Goal: Information Seeking & Learning: Learn about a topic

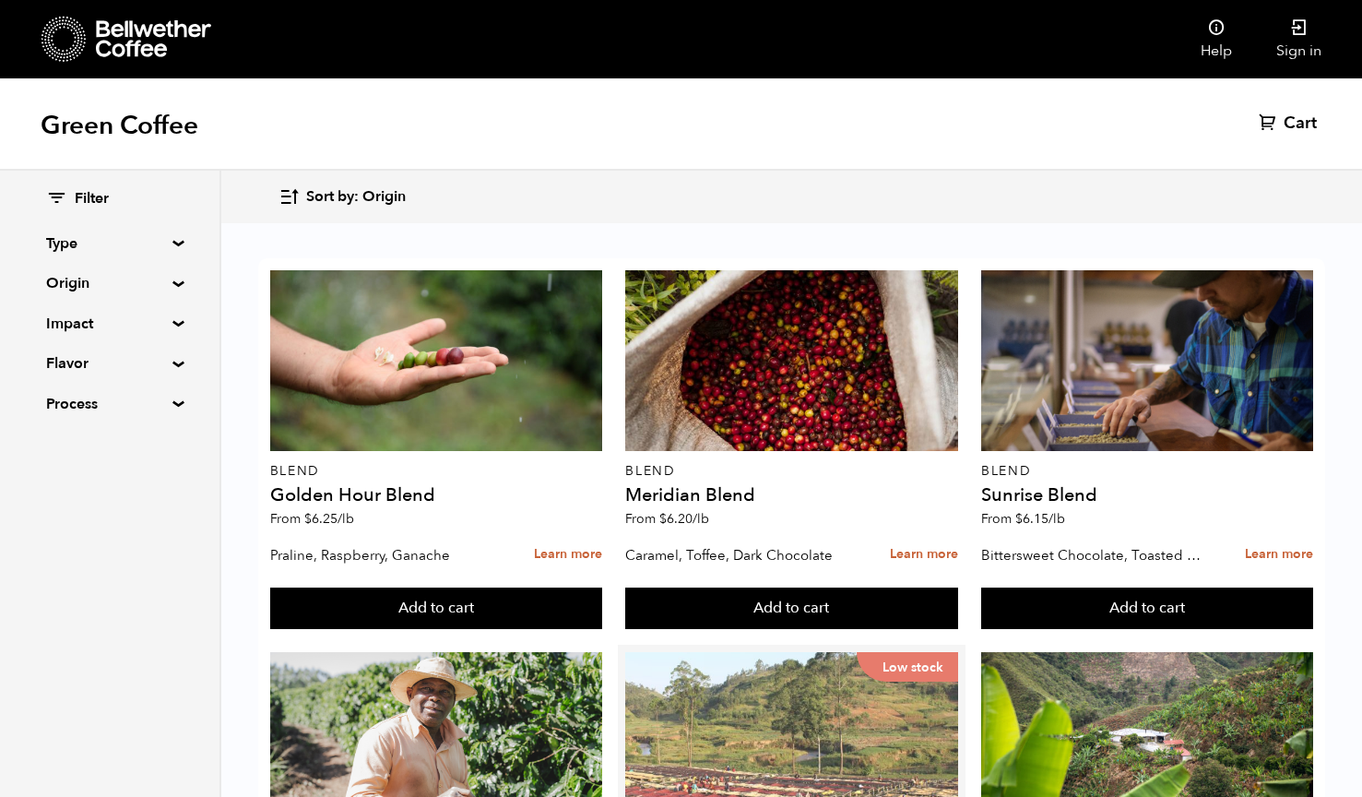
scroll to position [306, 0]
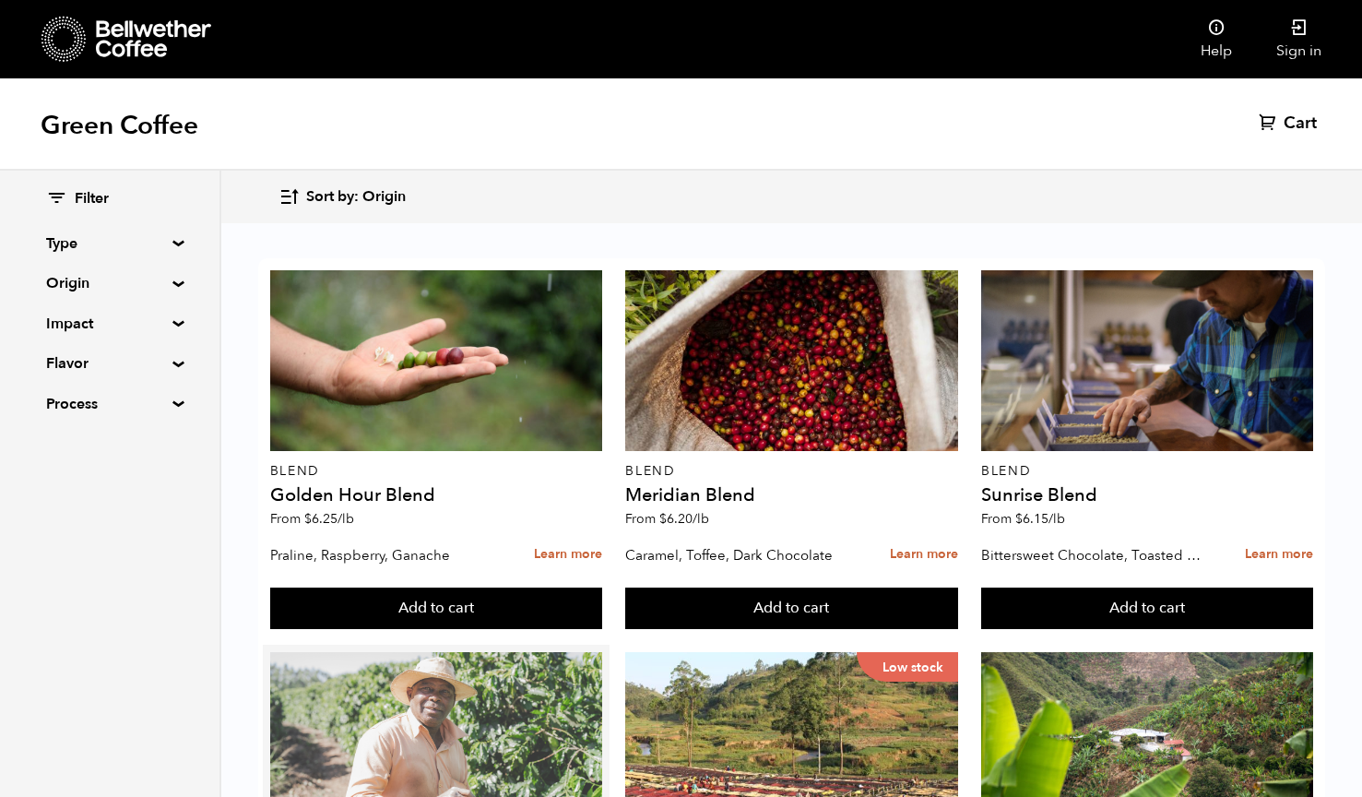
click at [415, 652] on div at bounding box center [436, 742] width 332 height 181
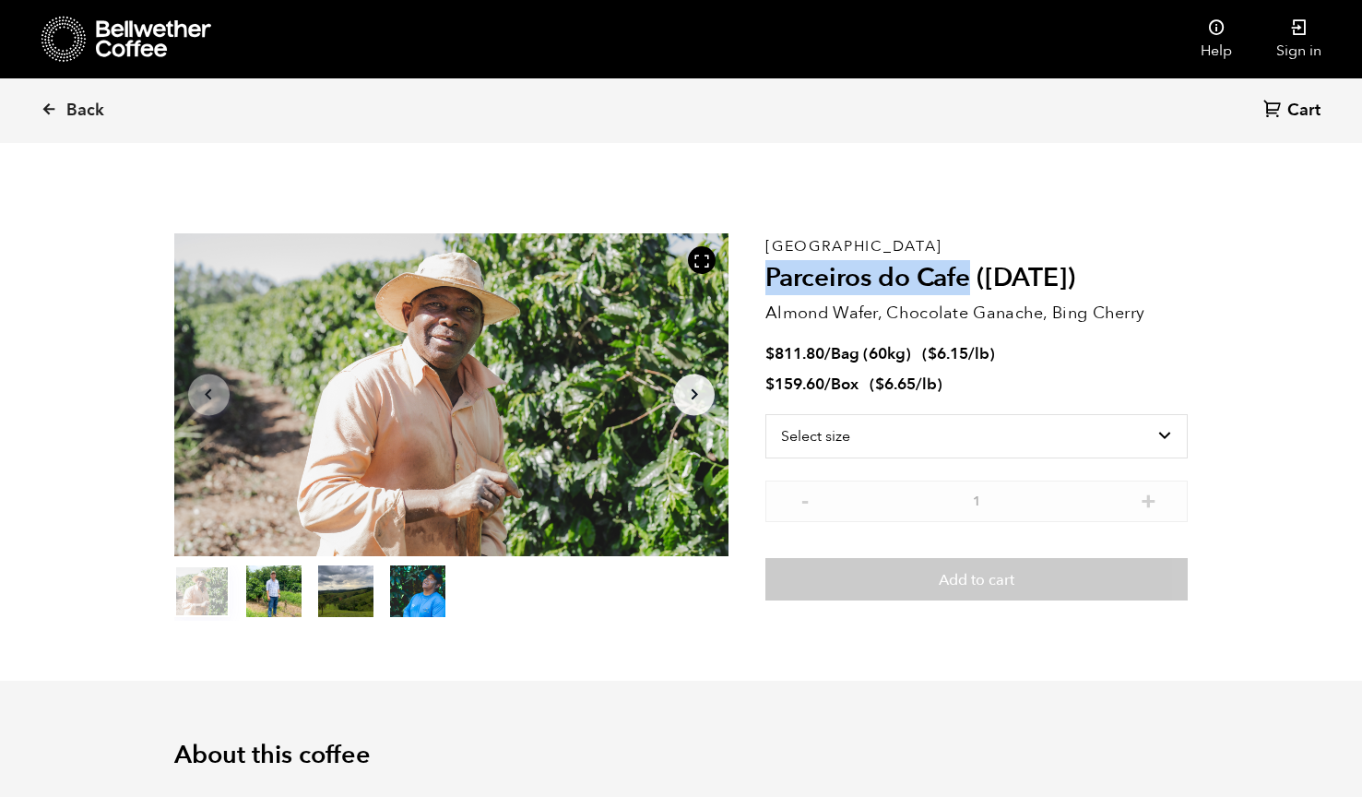
drag, startPoint x: 766, startPoint y: 279, endPoint x: 969, endPoint y: 293, distance: 203.4
click at [969, 293] on h2 "Parceiros do Cafe ([DATE])" at bounding box center [977, 278] width 422 height 31
copy h2 "Parceiros do Cafe"
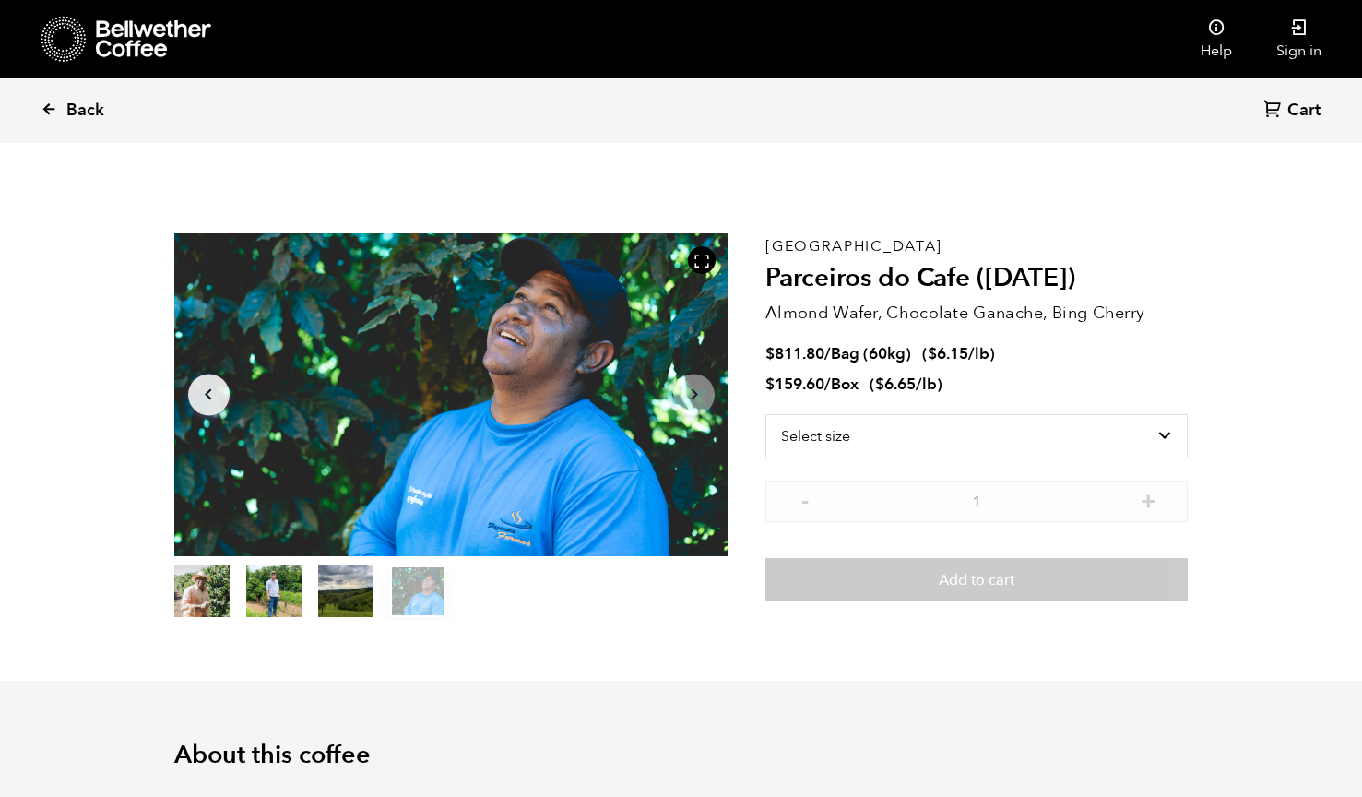
click at [50, 108] on icon at bounding box center [49, 109] width 17 height 17
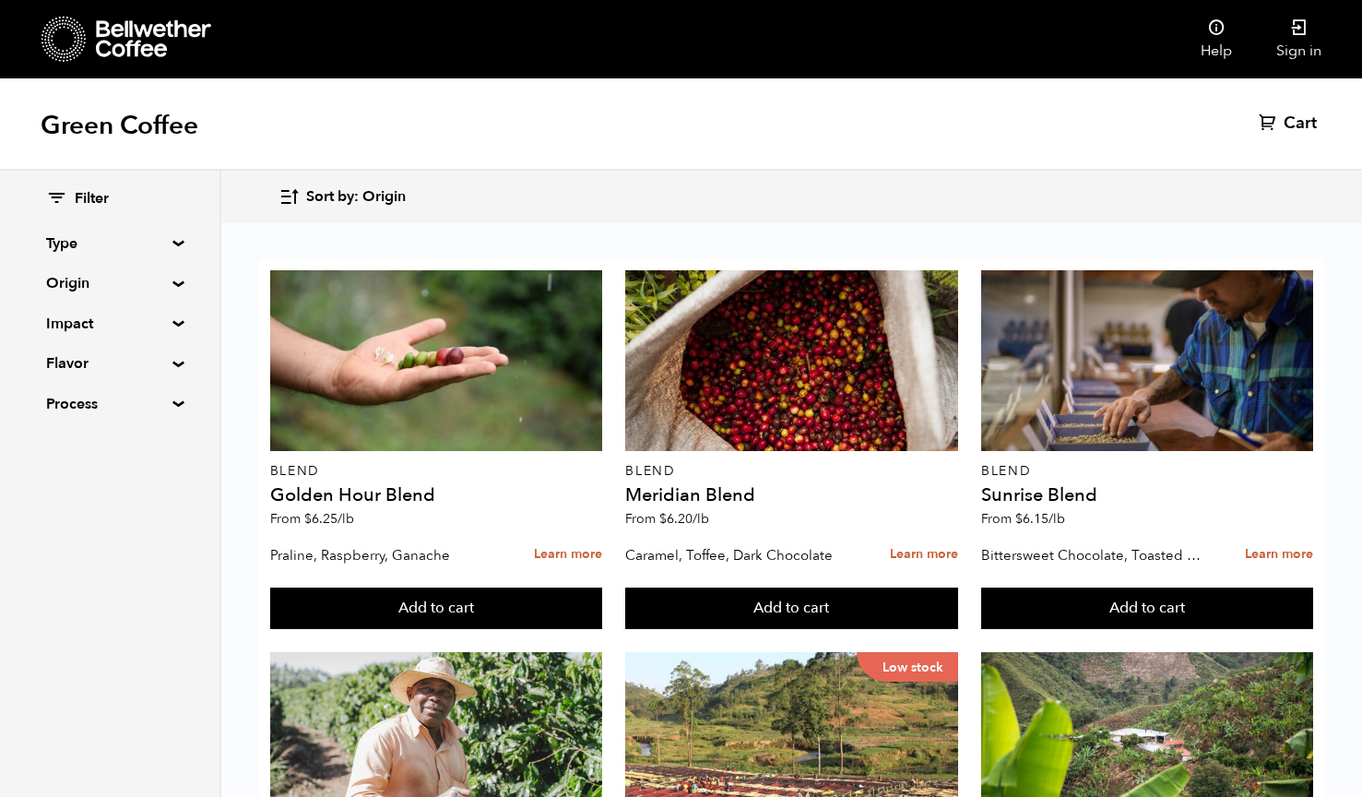
scroll to position [1800, 0]
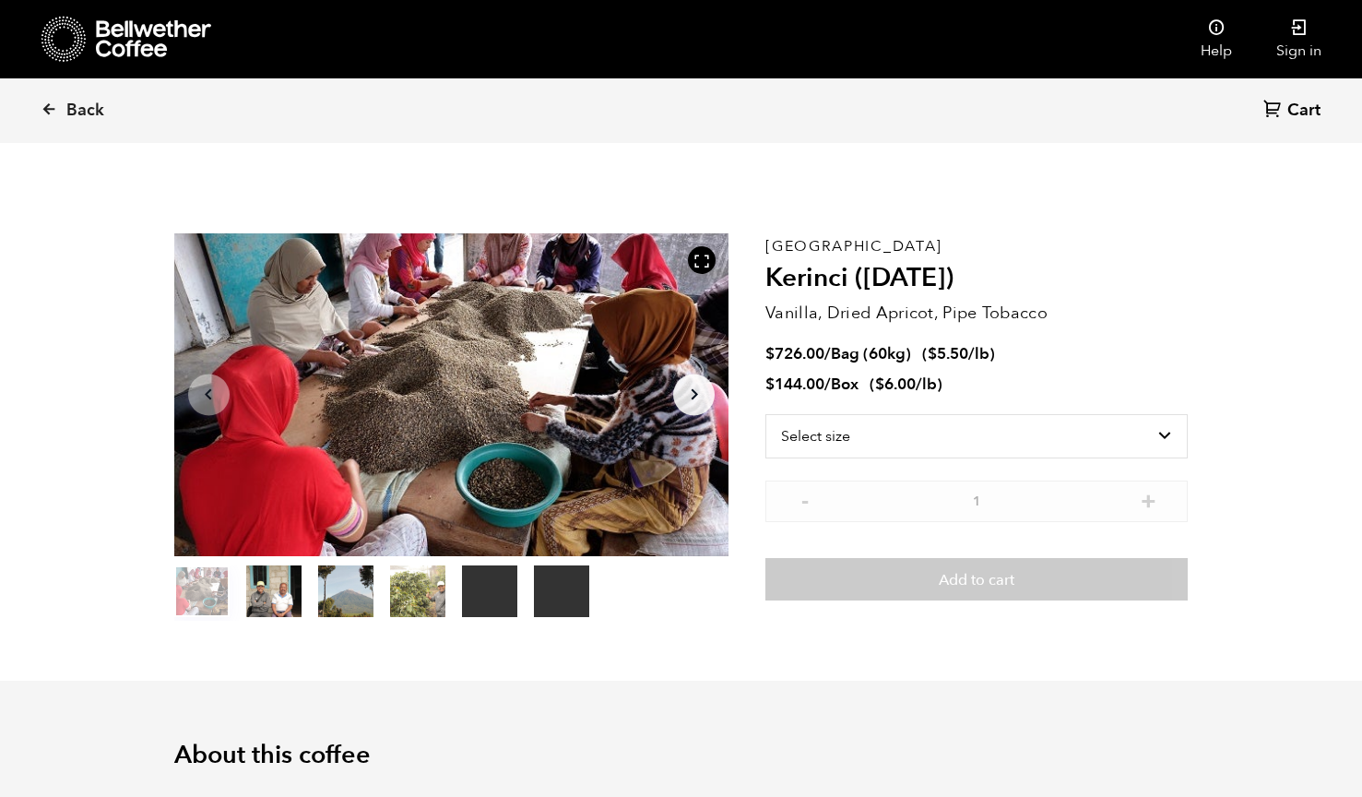
scroll to position [22, 0]
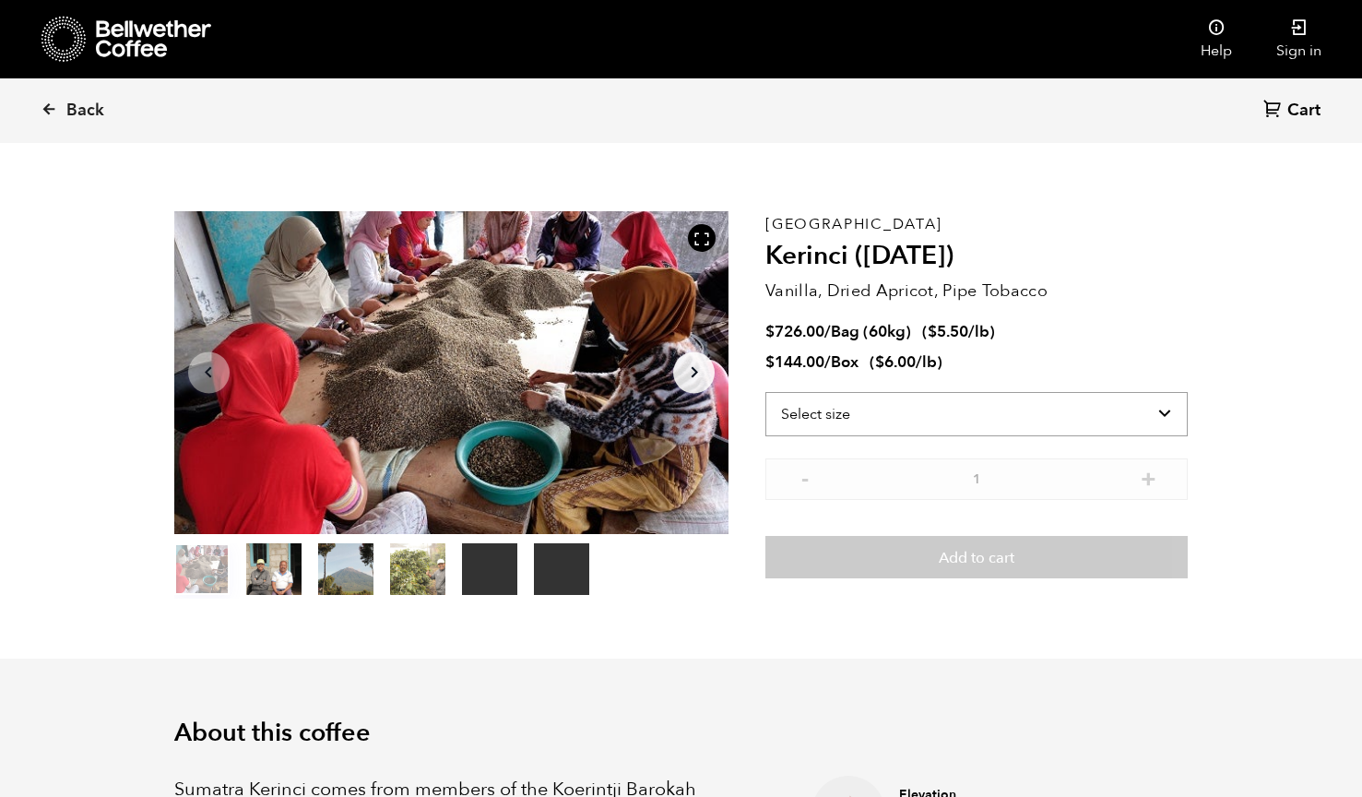
select select "box"
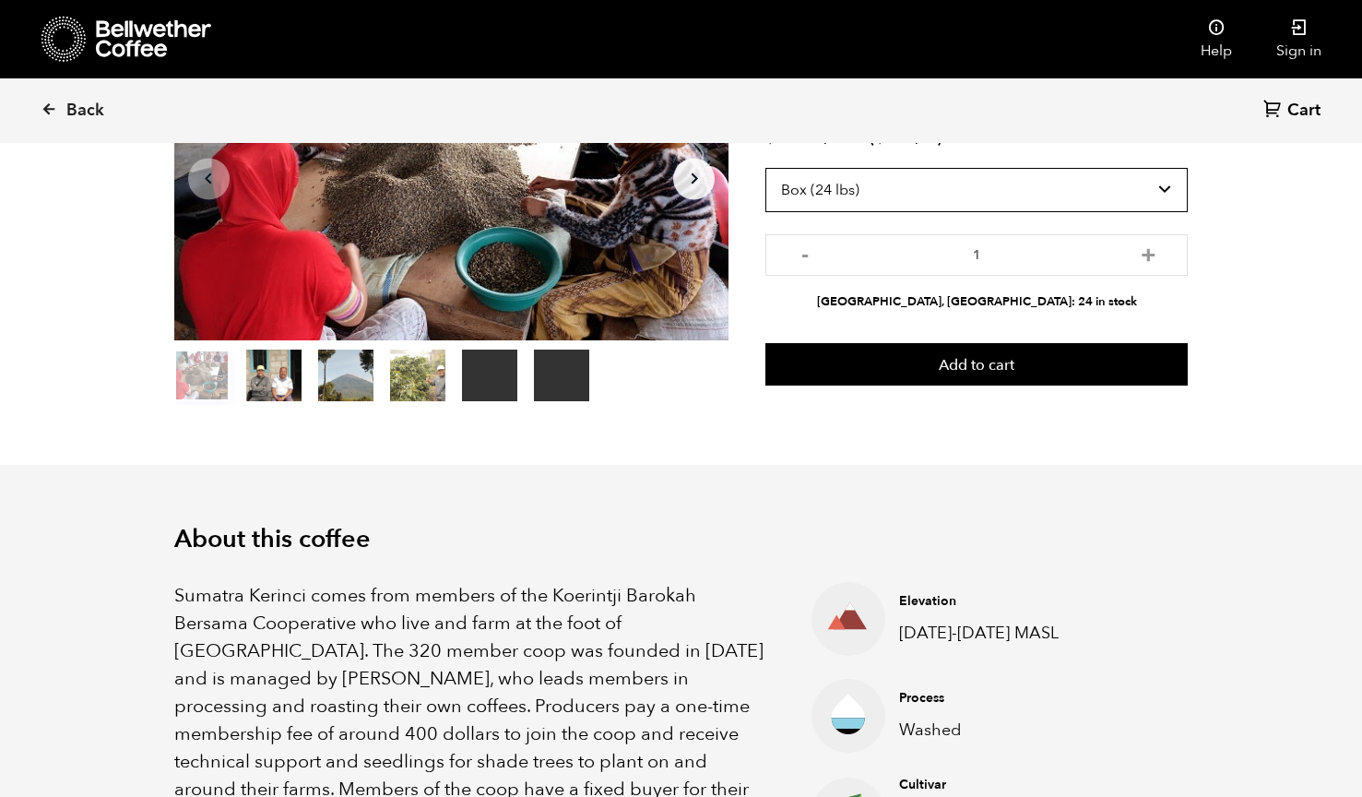
scroll to position [214, 0]
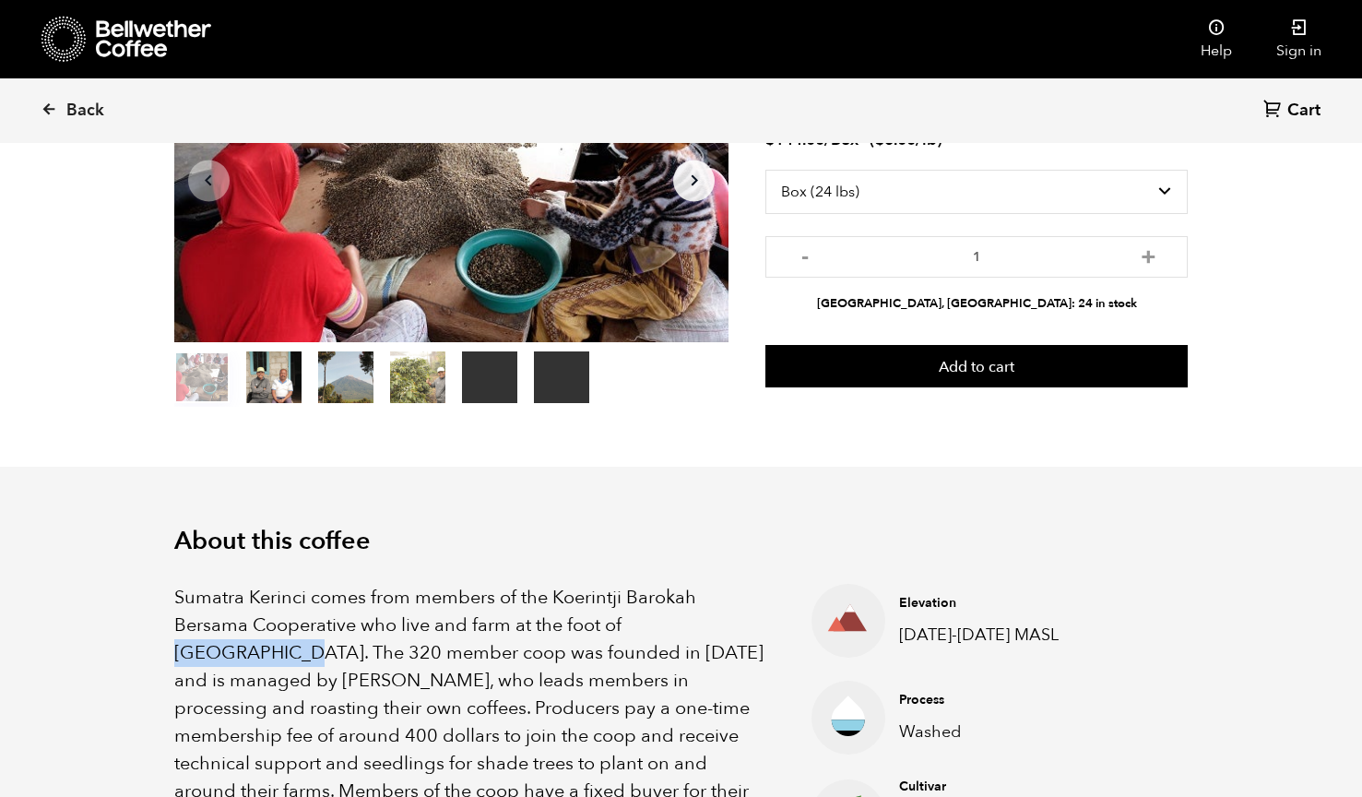
drag, startPoint x: 628, startPoint y: 621, endPoint x: 744, endPoint y: 626, distance: 116.3
click at [744, 626] on p "Sumatra Kerinci comes from members of the Koerintji Barokah Bersama Cooperative…" at bounding box center [470, 736] width 592 height 304
copy p "Mount Kerinci"
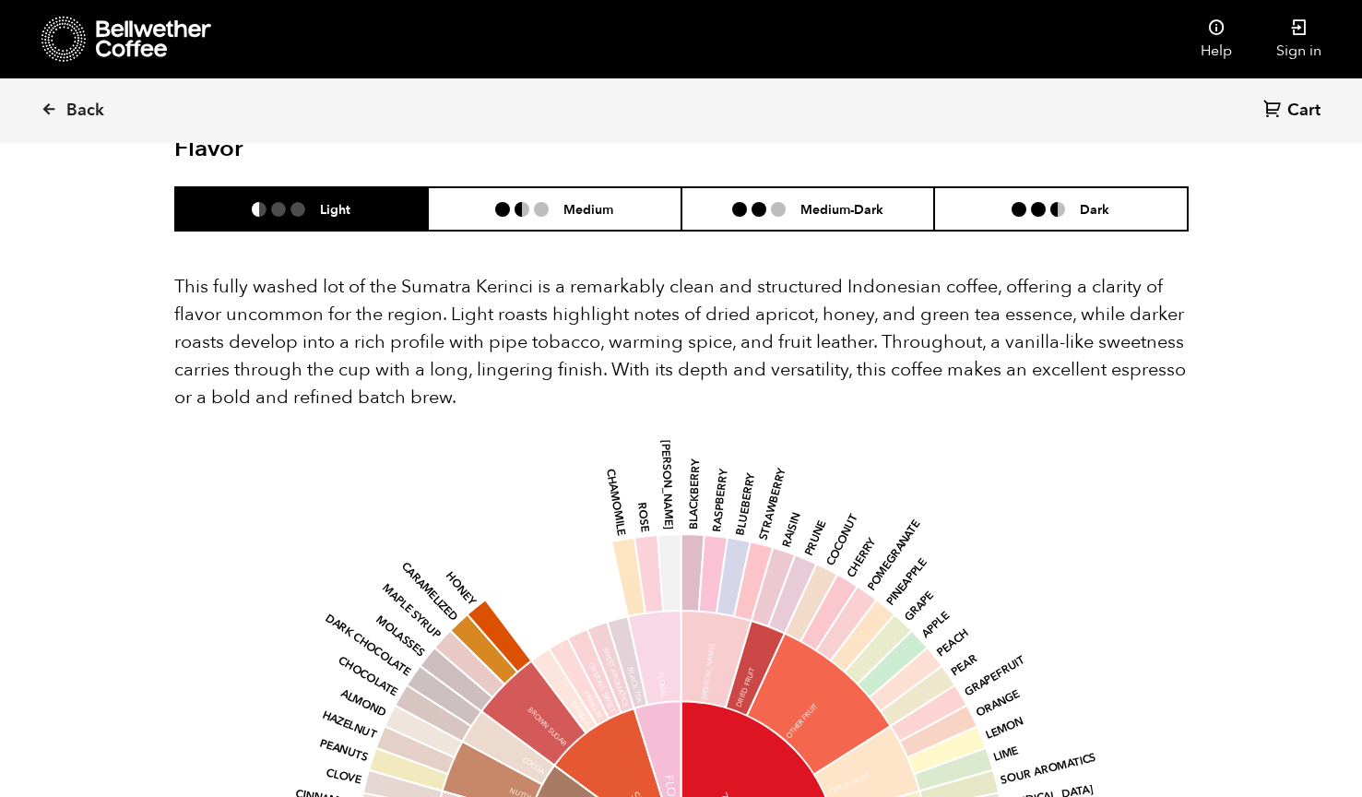
scroll to position [1625, 0]
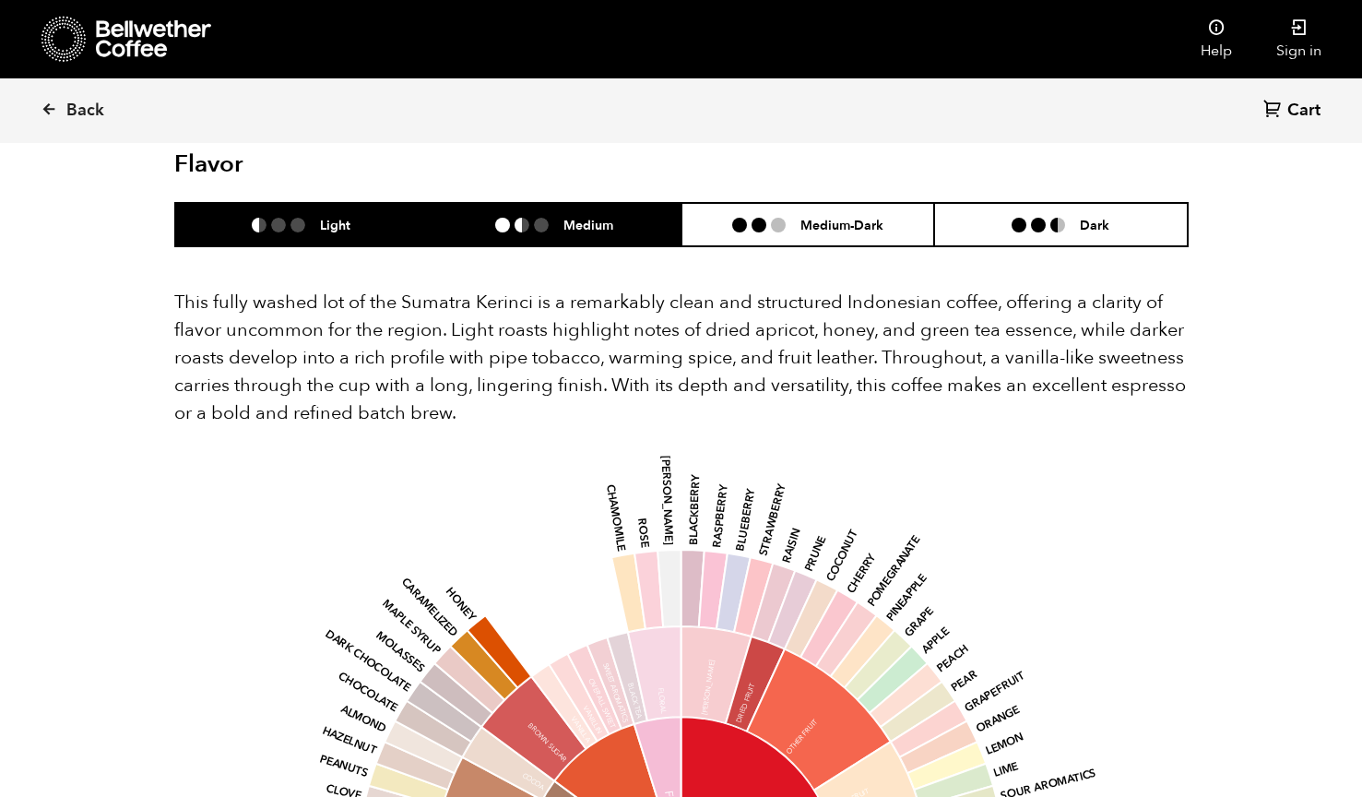
click at [612, 217] on h6 "Medium" at bounding box center [589, 225] width 50 height 16
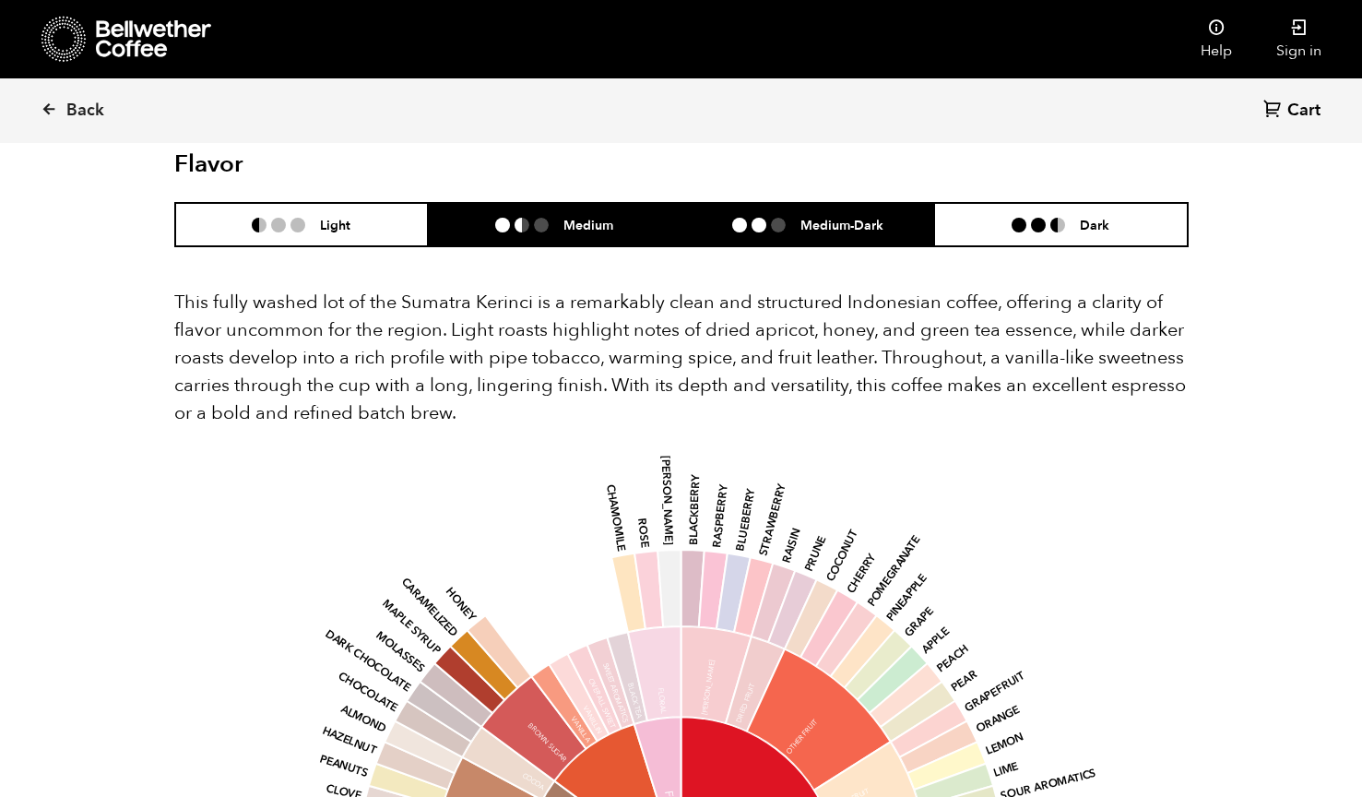
click at [824, 217] on h6 "Medium-Dark" at bounding box center [842, 225] width 83 height 16
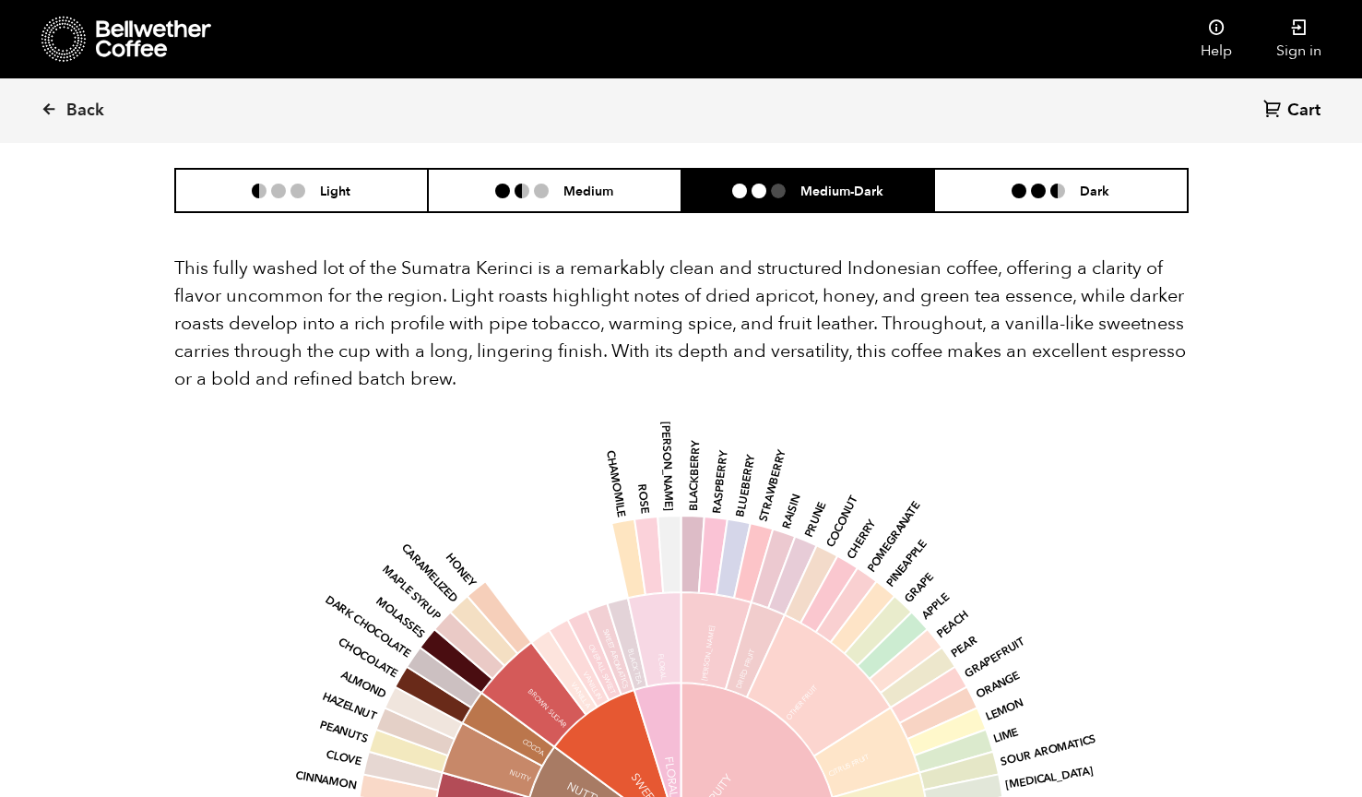
scroll to position [1658, 0]
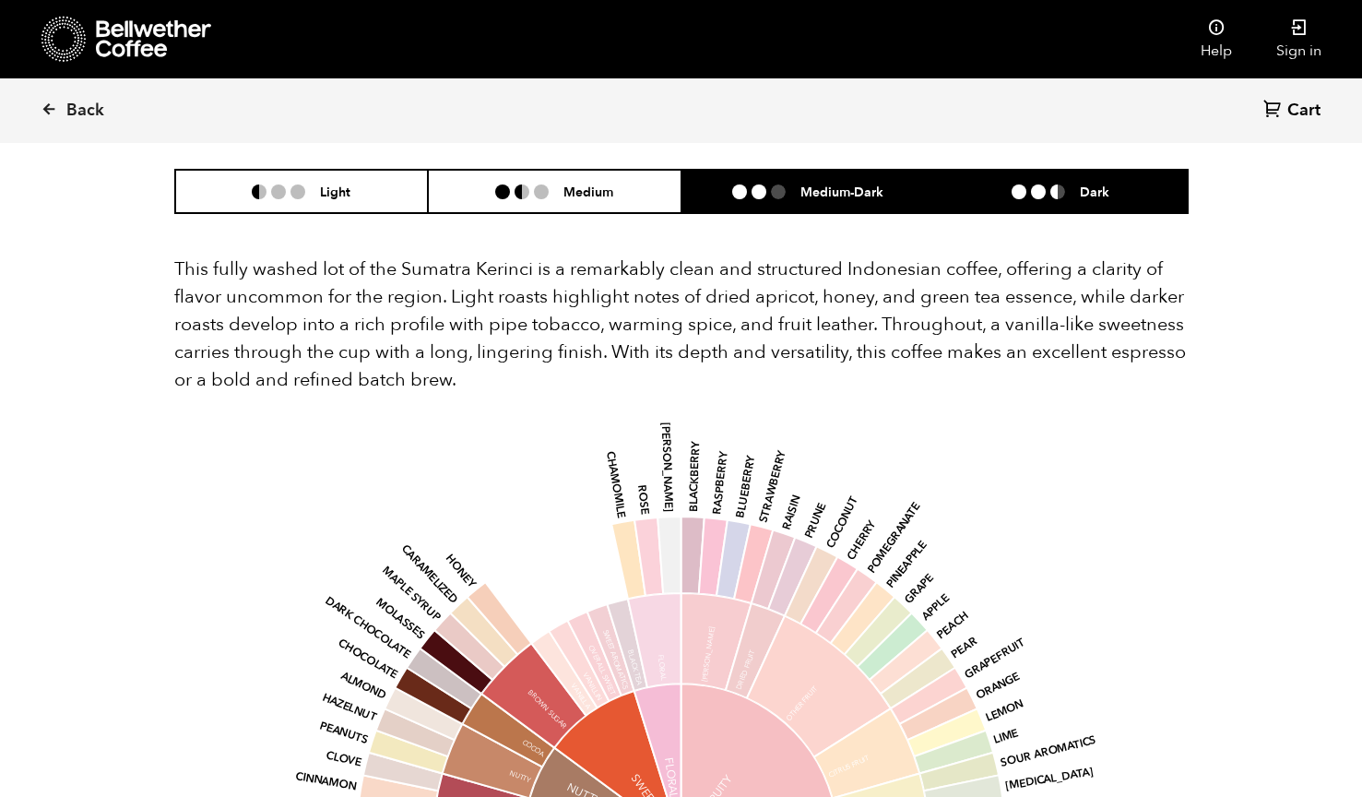
click at [1067, 170] on li "Dark" at bounding box center [1061, 191] width 254 height 43
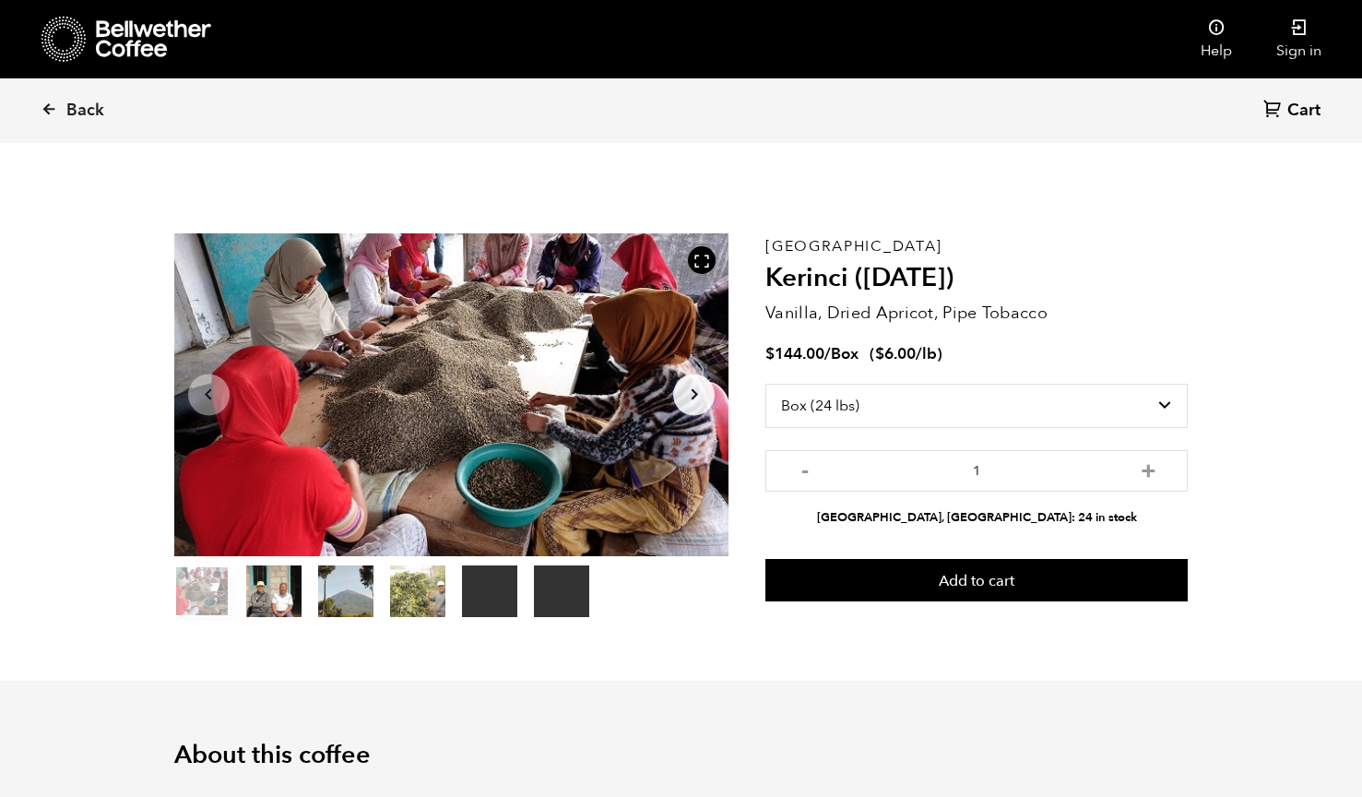
scroll to position [0, 0]
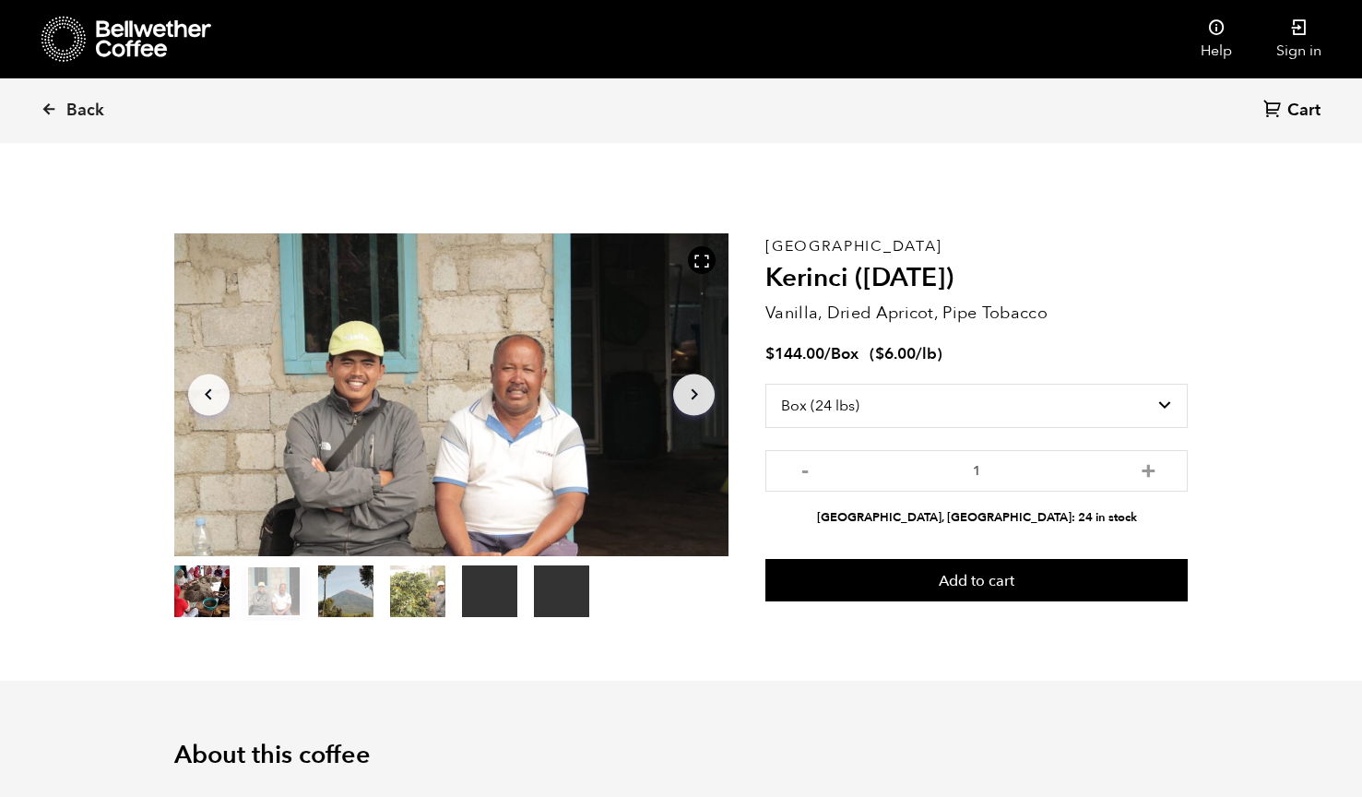
click at [416, 594] on button "item 3" at bounding box center [417, 595] width 55 height 52
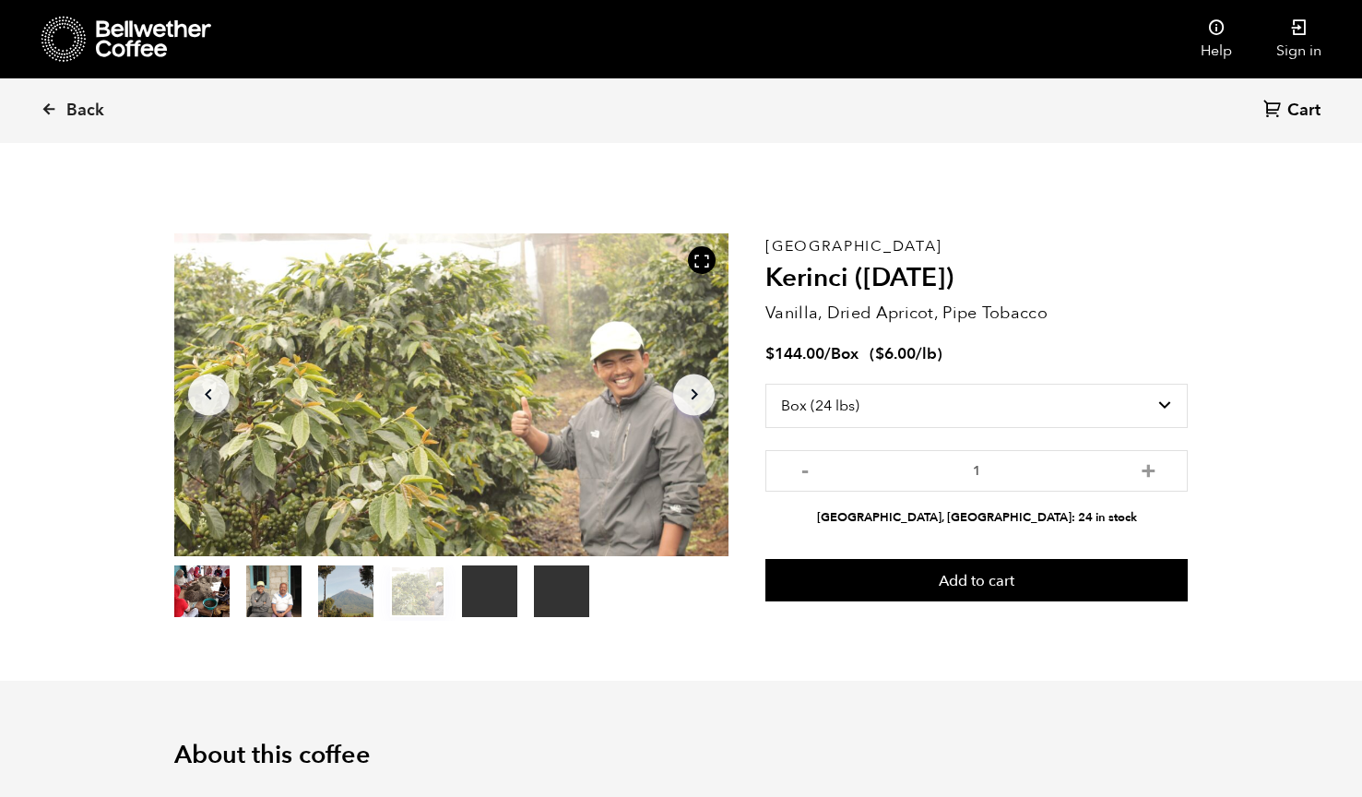
click at [331, 584] on button "item 2" at bounding box center [345, 595] width 55 height 52
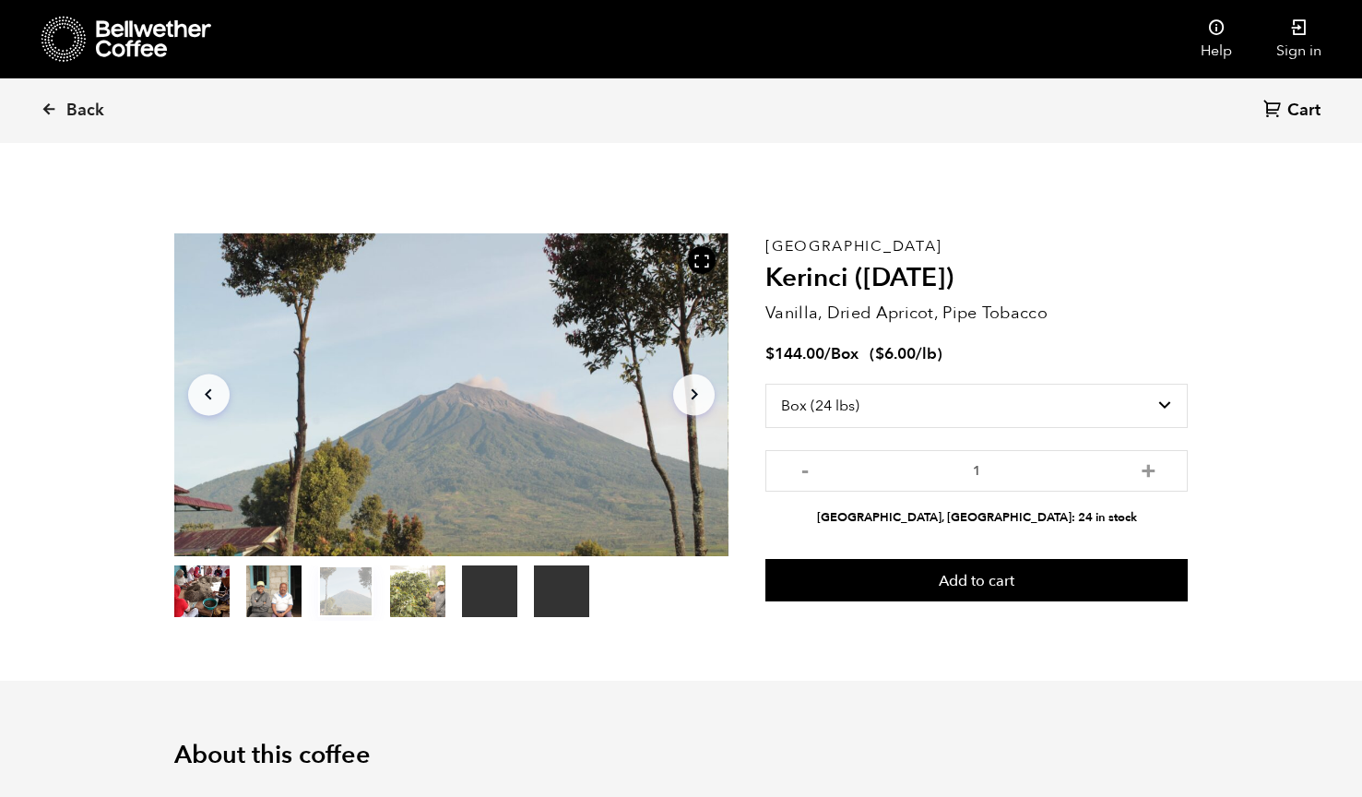
click at [280, 582] on button "item 1" at bounding box center [273, 595] width 55 height 52
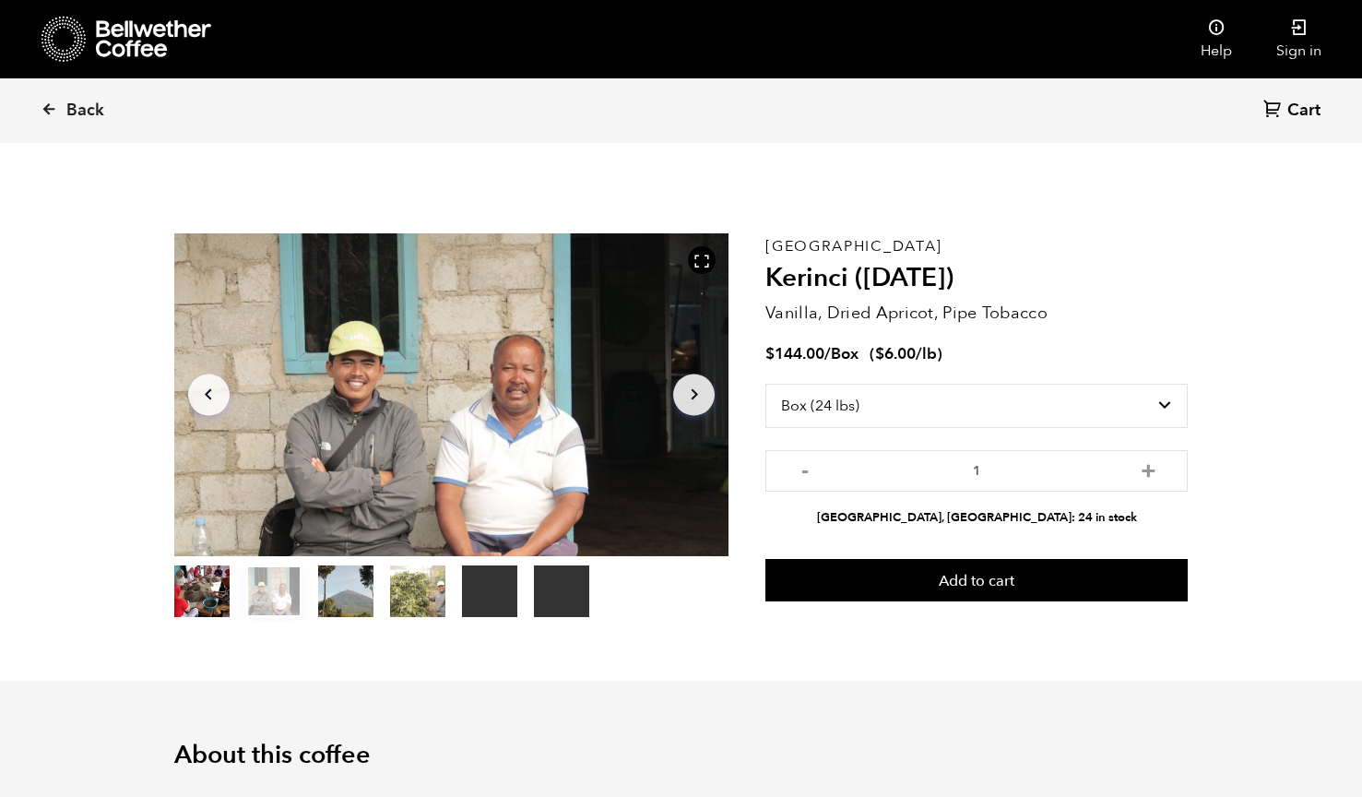
click at [193, 592] on button "item 0" at bounding box center [201, 595] width 55 height 52
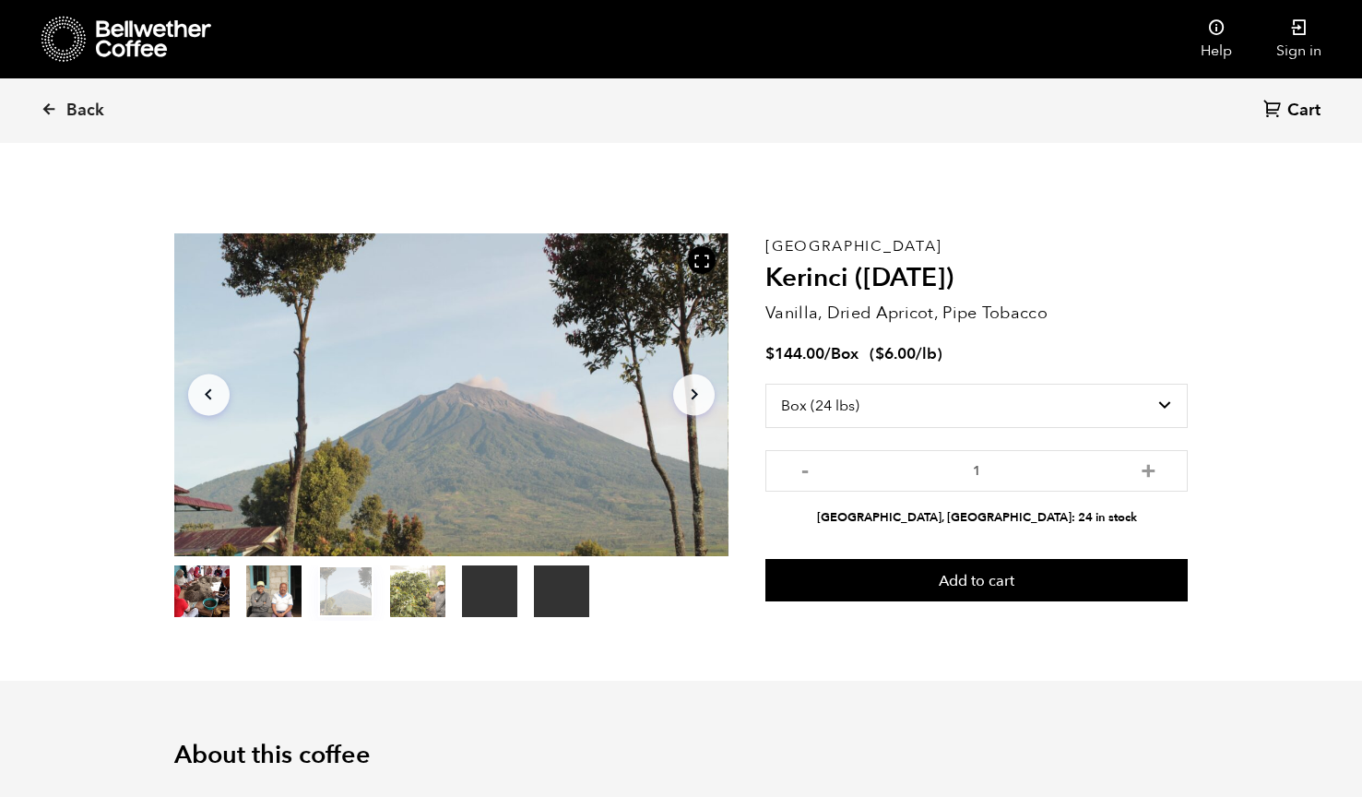
scroll to position [5, 0]
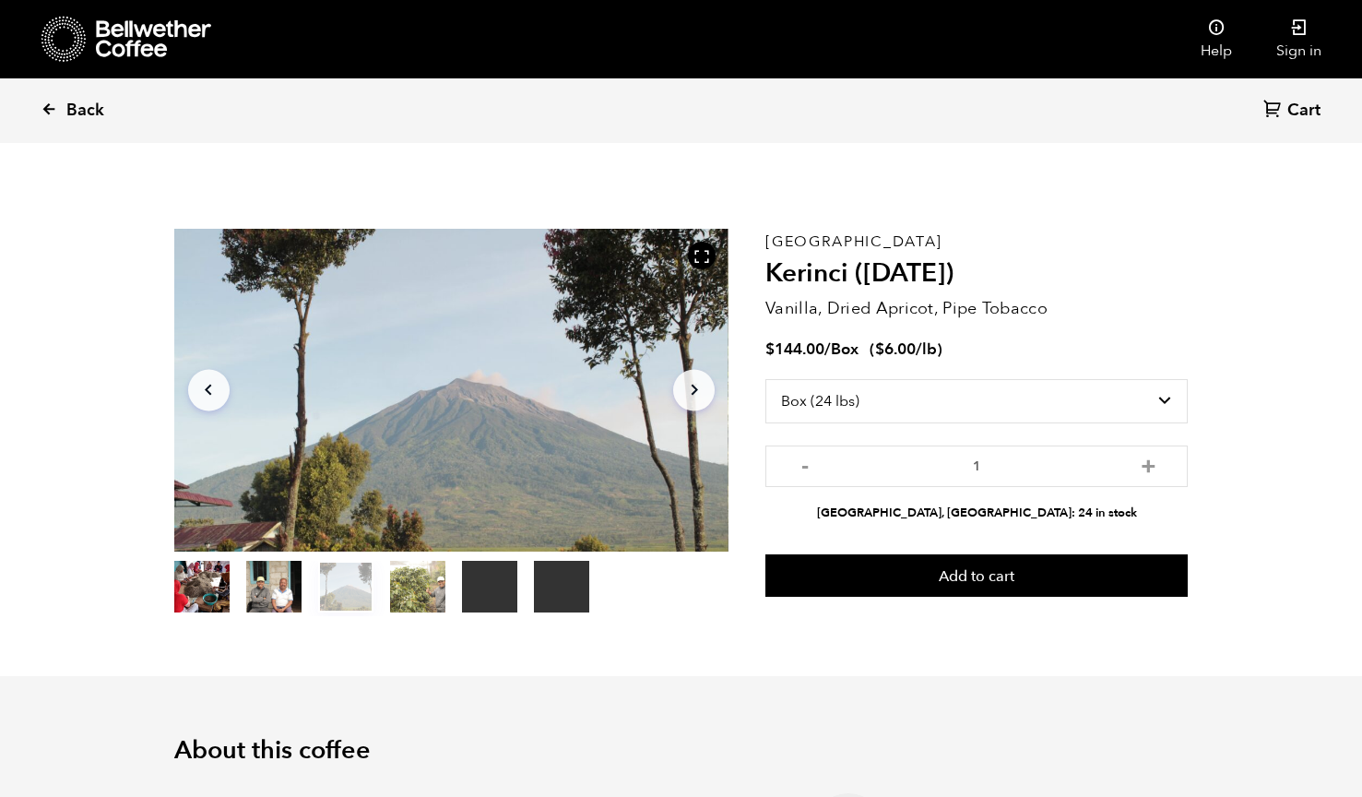
click at [47, 107] on icon at bounding box center [49, 109] width 17 height 17
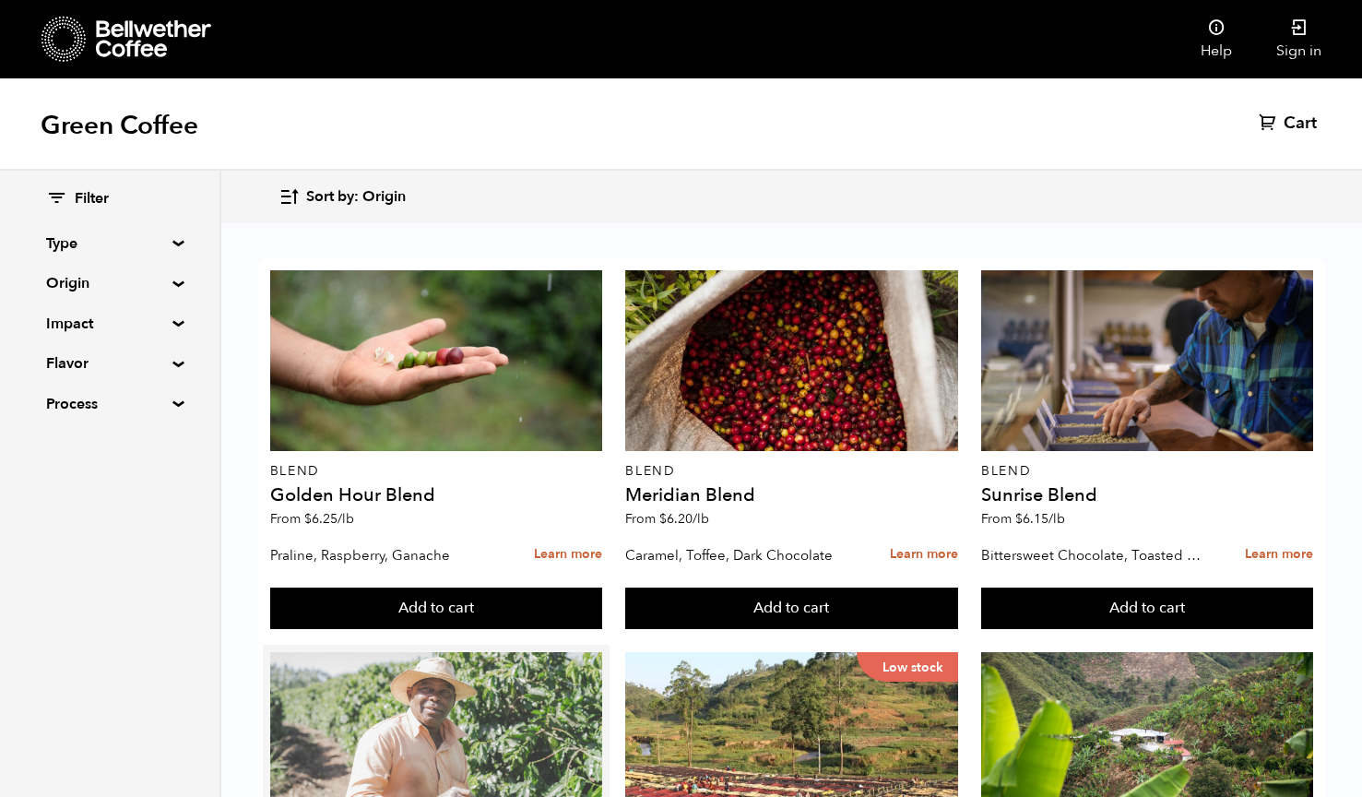
scroll to position [219, 0]
